Goal: Information Seeking & Learning: Learn about a topic

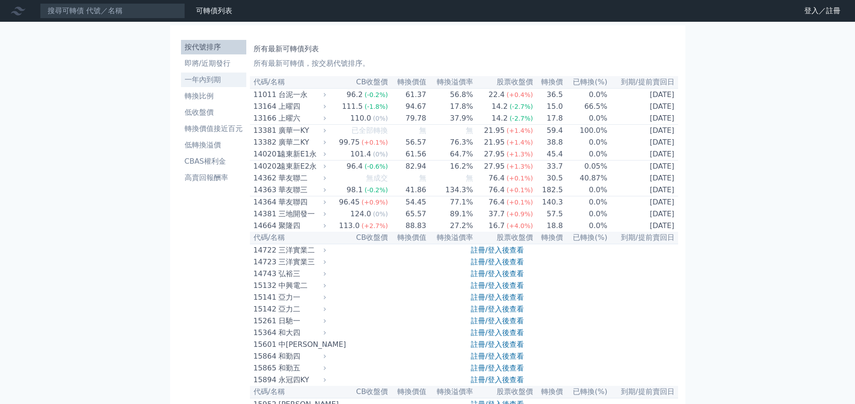
click at [224, 82] on li "一年內到期" at bounding box center [213, 79] width 65 height 11
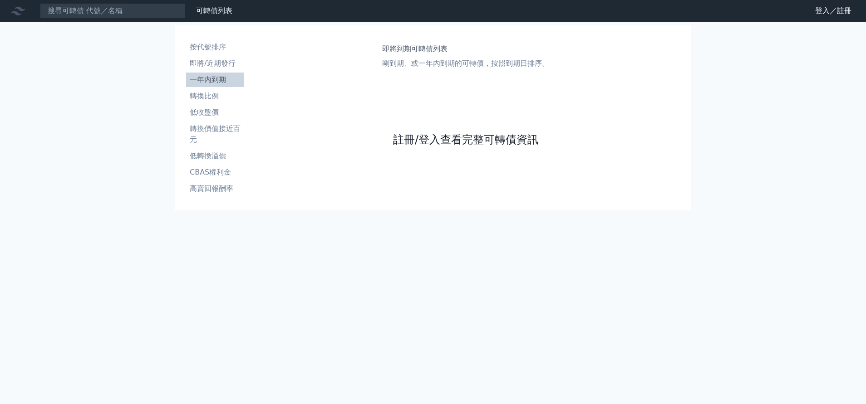
click at [436, 136] on link "註冊/登入查看完整可轉債資訊" at bounding box center [465, 140] width 145 height 15
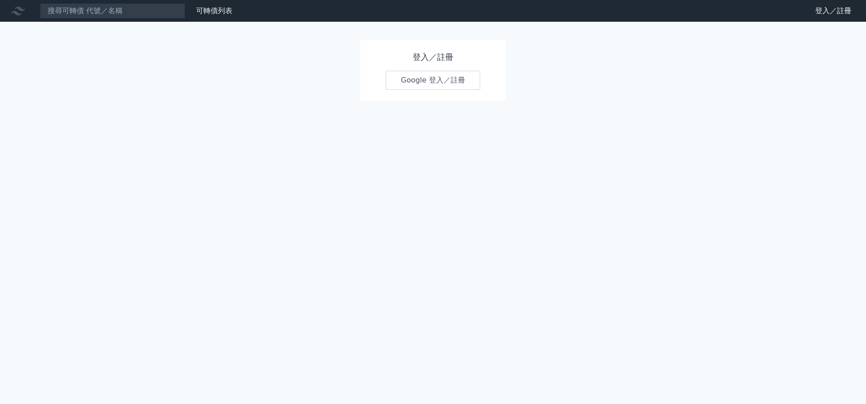
click at [431, 84] on link "Google 登入／註冊" at bounding box center [433, 80] width 94 height 19
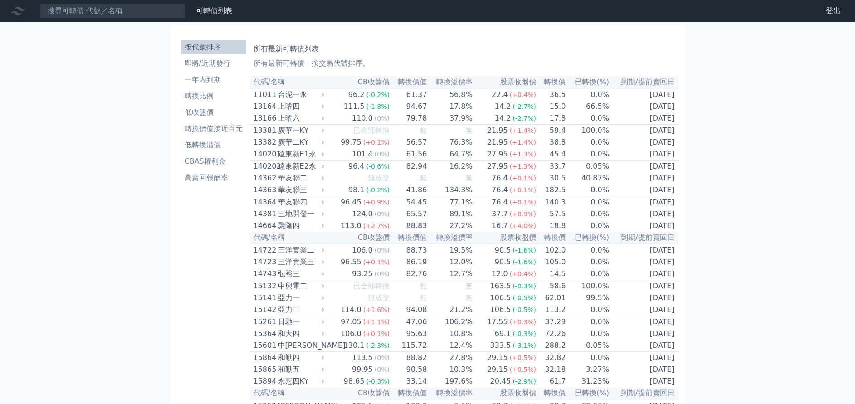
click at [226, 71] on ul "按代號排序 即將/近期發行 一年內到期 轉換比例 低收盤價 轉換價值接近百元 低轉換溢價 CBAS權利金 高賣回報酬率" at bounding box center [213, 112] width 65 height 145
click at [225, 79] on li "一年內到期" at bounding box center [213, 79] width 65 height 11
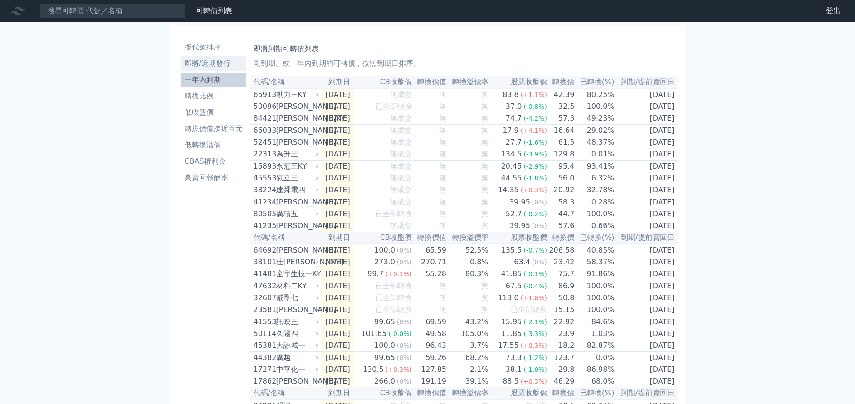
click at [210, 63] on li "即將/近期發行" at bounding box center [213, 63] width 65 height 11
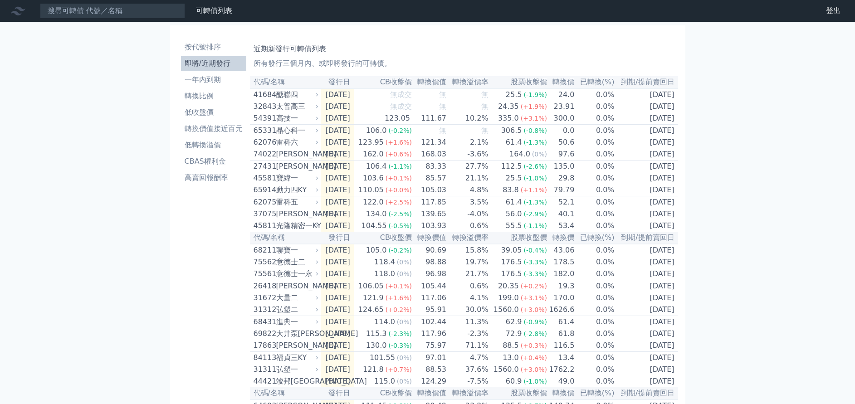
click at [137, 265] on div "可轉債列表 財務數據 可轉債列表 財務數據 登出 登出 按代號排序 即將/近期發行 一年內到期 轉換比例 低收盤價 轉換價值接近百元 低轉換溢價" at bounding box center [427, 321] width 855 height 642
click at [229, 78] on li "一年內到期" at bounding box center [213, 79] width 65 height 11
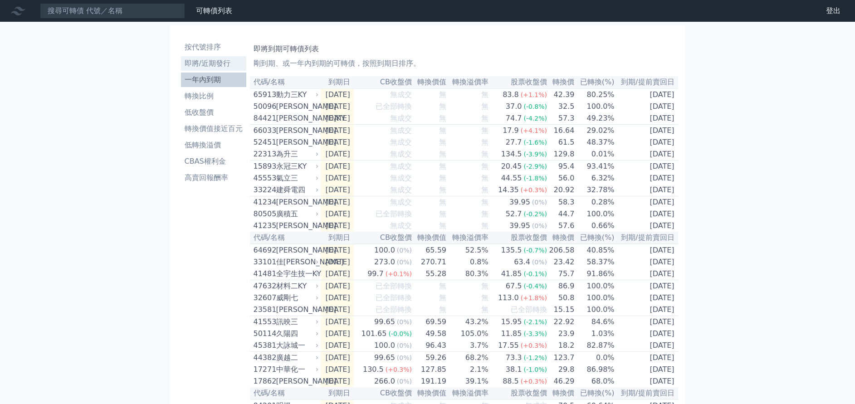
click at [223, 65] on li "即將/近期發行" at bounding box center [213, 63] width 65 height 11
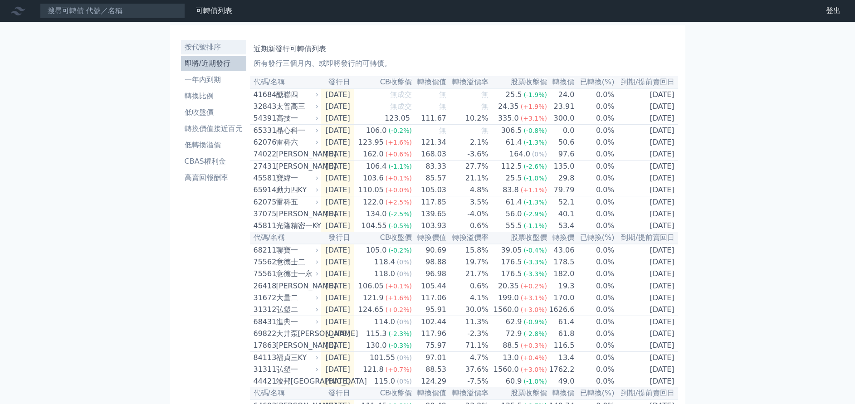
click at [226, 45] on li "按代號排序" at bounding box center [213, 47] width 65 height 11
